Goal: Task Accomplishment & Management: Manage account settings

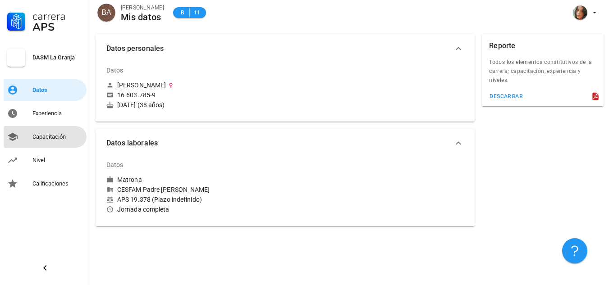
click at [50, 137] on div "Capacitación" at bounding box center [57, 136] width 50 height 7
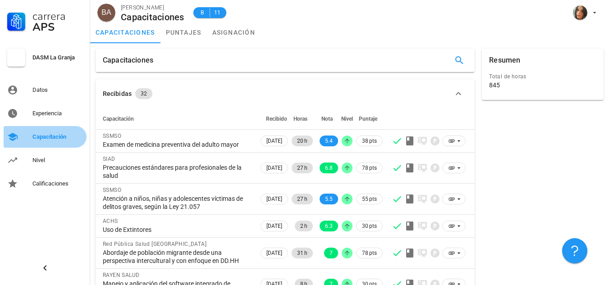
click at [50, 137] on div "Capacitación" at bounding box center [57, 136] width 50 height 7
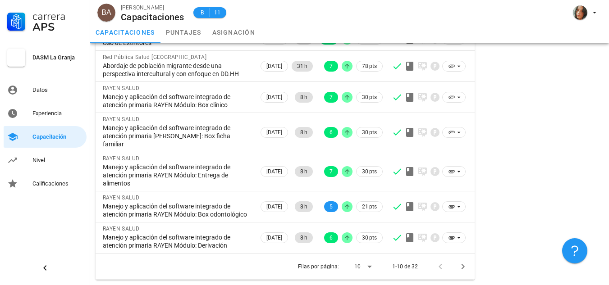
scroll to position [211, 0]
click at [366, 266] on icon at bounding box center [369, 266] width 11 height 11
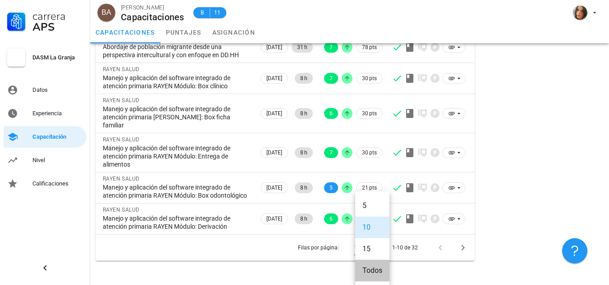
click at [366, 266] on div "Todos" at bounding box center [372, 270] width 20 height 9
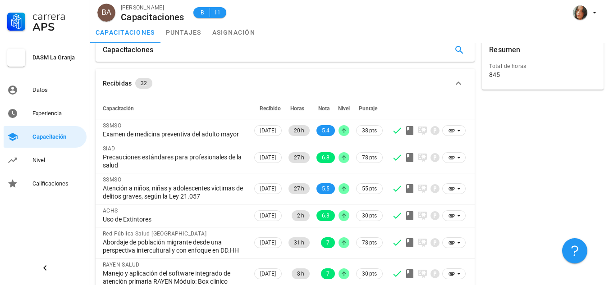
scroll to position [8, 0]
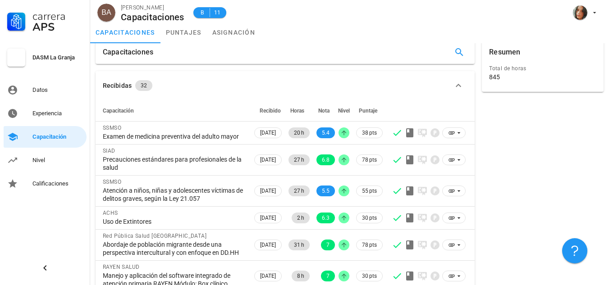
click at [496, 75] on div "845" at bounding box center [494, 77] width 11 height 8
click at [181, 32] on link "puntajes" at bounding box center [183, 33] width 46 height 22
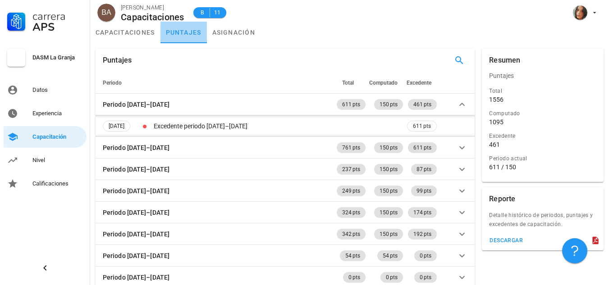
click at [197, 34] on link "puntajes" at bounding box center [183, 33] width 46 height 22
click at [216, 30] on link "asignación" at bounding box center [234, 33] width 54 height 22
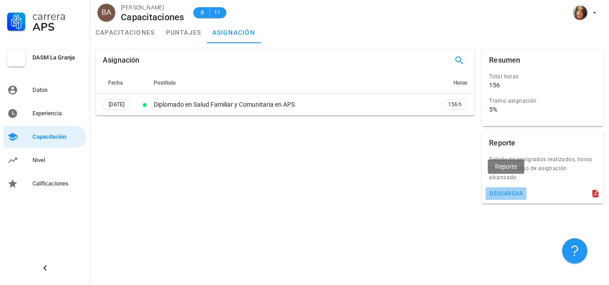
click at [500, 191] on div "descargar" at bounding box center [506, 194] width 34 height 6
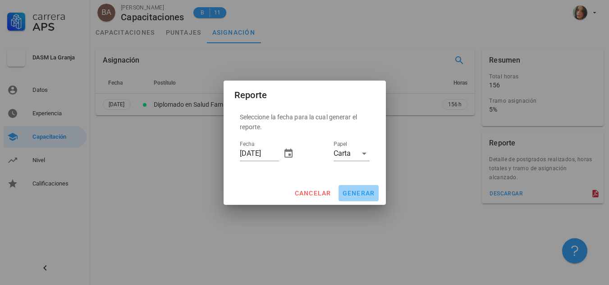
click at [366, 196] on span "generar" at bounding box center [358, 193] width 33 height 7
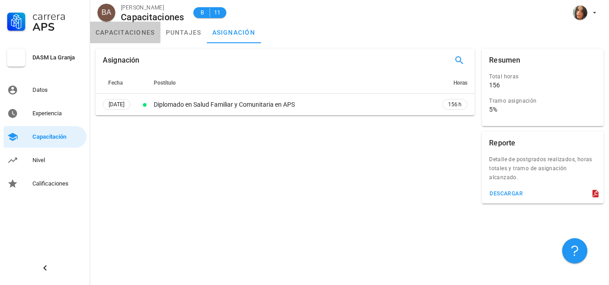
click at [114, 38] on link "capacitaciones" at bounding box center [125, 33] width 70 height 22
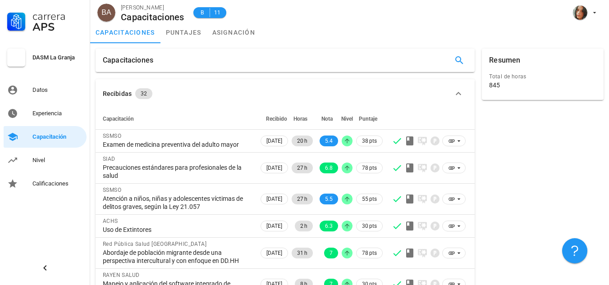
click at [125, 96] on div "Recibidas" at bounding box center [117, 94] width 29 height 10
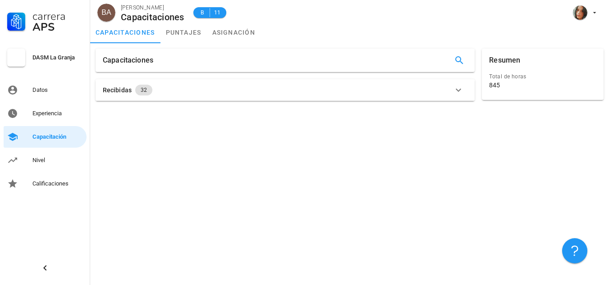
click at [507, 91] on div "Total de horas 845" at bounding box center [542, 81] width 111 height 23
click at [175, 32] on link "puntajes" at bounding box center [183, 33] width 46 height 22
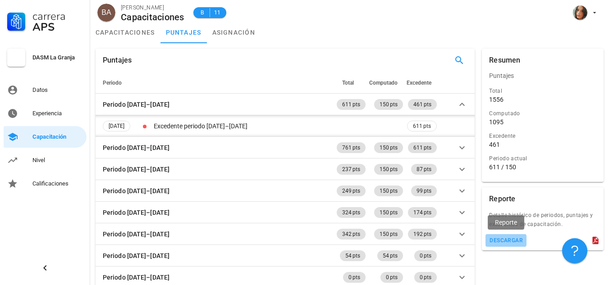
click at [505, 244] on button "descargar" at bounding box center [505, 240] width 41 height 13
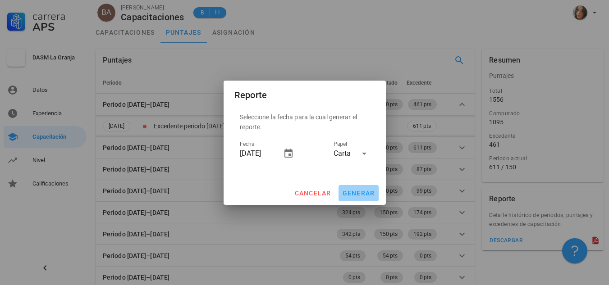
click at [347, 194] on span "generar" at bounding box center [358, 193] width 33 height 7
